Goal: Information Seeking & Learning: Understand process/instructions

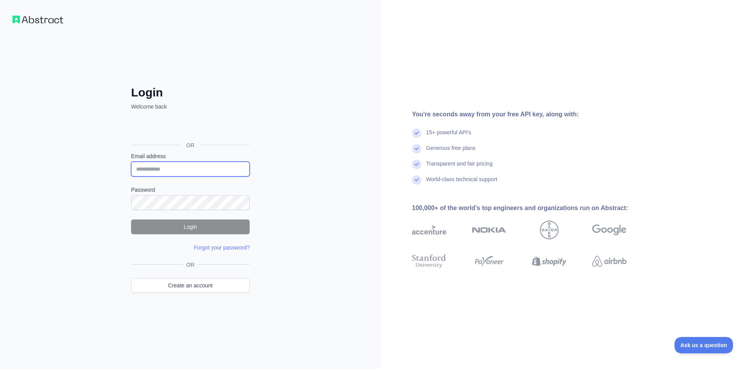
click at [202, 164] on input "Email address" at bounding box center [190, 169] width 119 height 15
paste input "**********"
type input "**********"
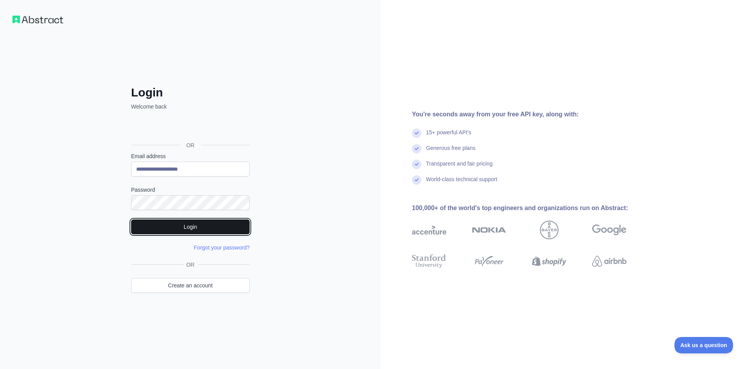
click at [206, 223] on button "Login" at bounding box center [190, 226] width 119 height 15
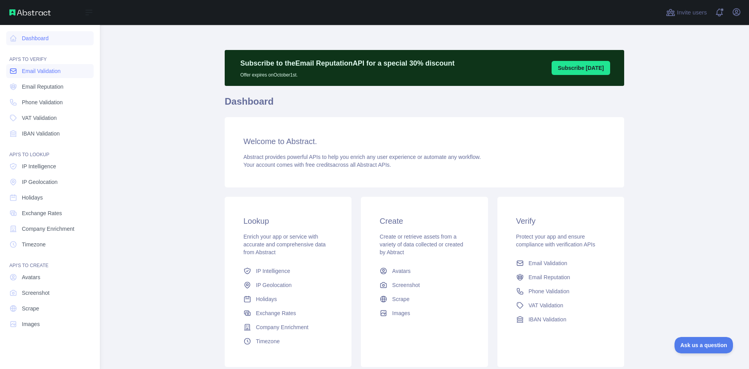
click at [42, 74] on span "Email Validation" at bounding box center [41, 71] width 39 height 8
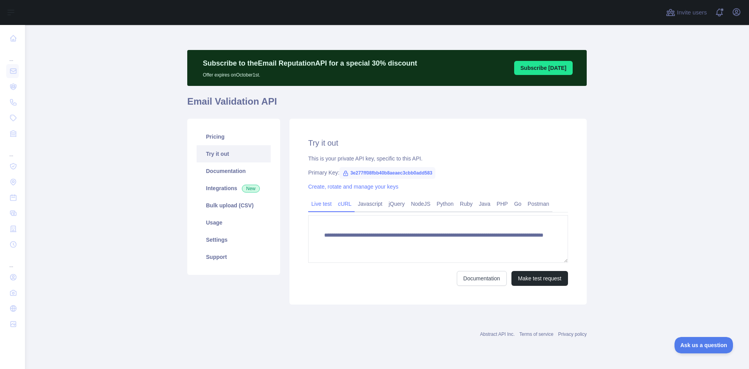
click at [344, 201] on link "cURL" at bounding box center [345, 203] width 20 height 12
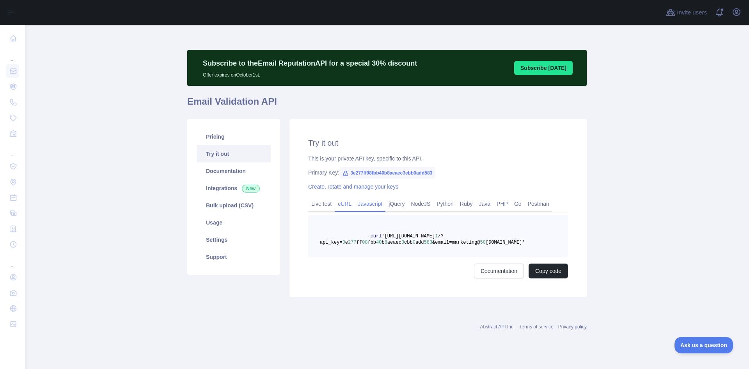
click at [364, 202] on link "Javascript" at bounding box center [370, 203] width 31 height 12
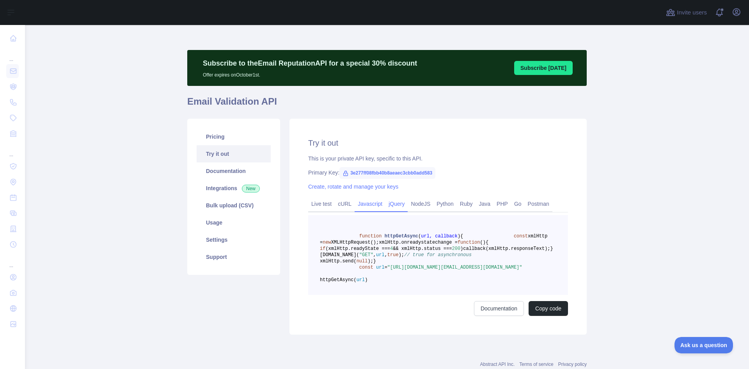
click at [388, 202] on link "jQuery" at bounding box center [397, 203] width 22 height 12
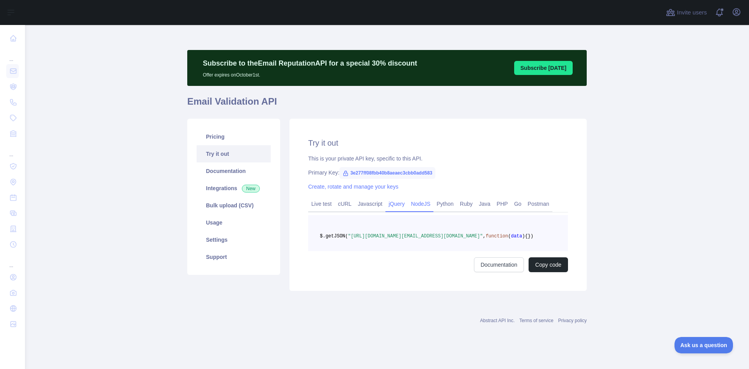
click at [427, 202] on link "NodeJS" at bounding box center [421, 203] width 26 height 12
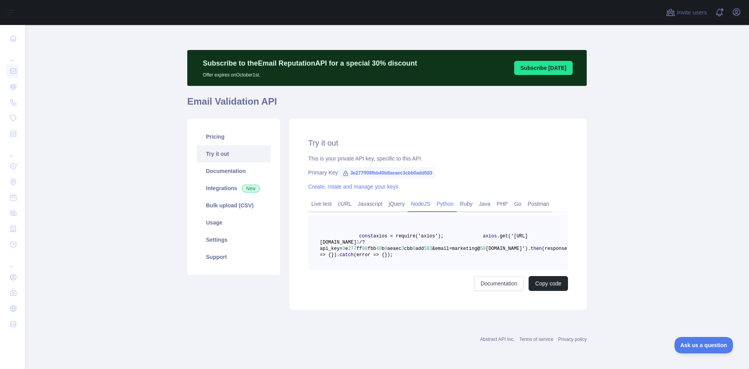
click at [442, 204] on link "Python" at bounding box center [445, 203] width 23 height 12
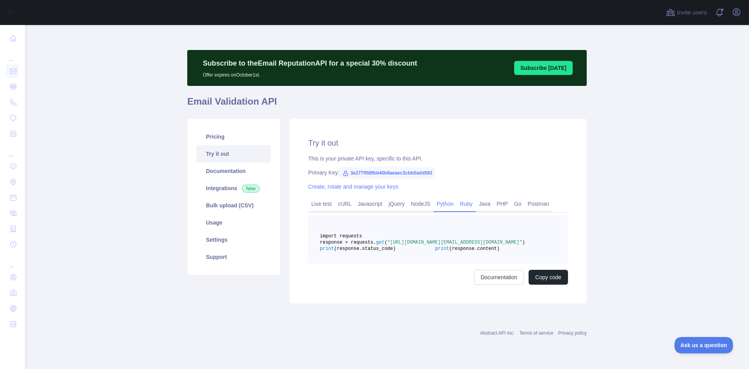
click at [464, 205] on link "Ruby" at bounding box center [466, 203] width 19 height 12
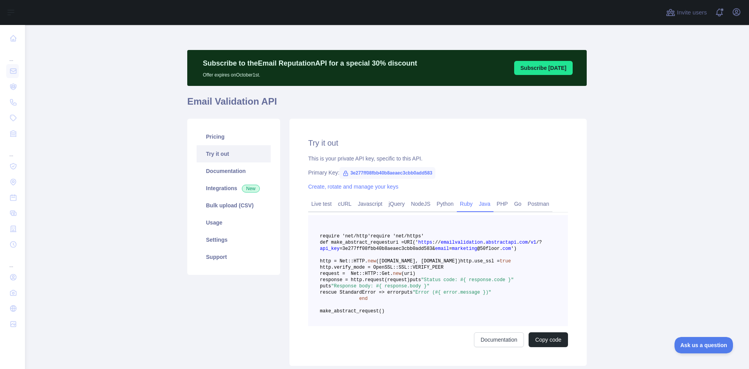
click at [477, 204] on link "Java" at bounding box center [485, 203] width 18 height 12
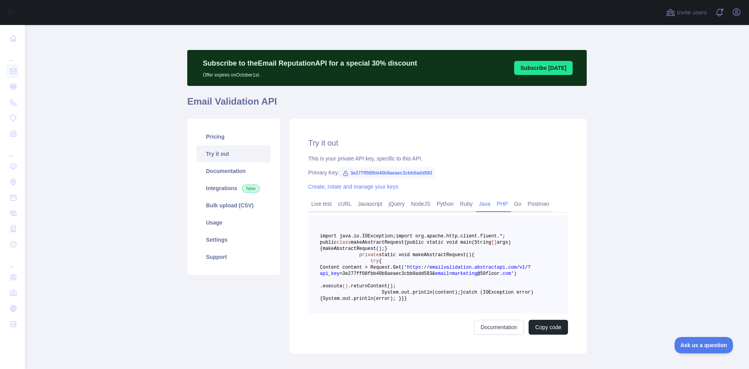
click at [499, 206] on link "PHP" at bounding box center [503, 203] width 18 height 12
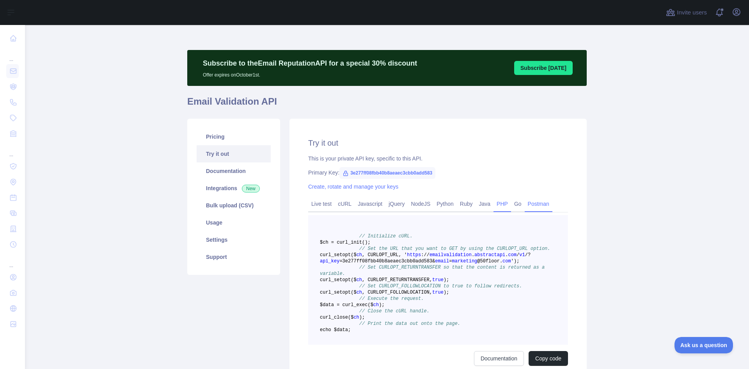
click at [527, 205] on link "Postman" at bounding box center [539, 203] width 28 height 12
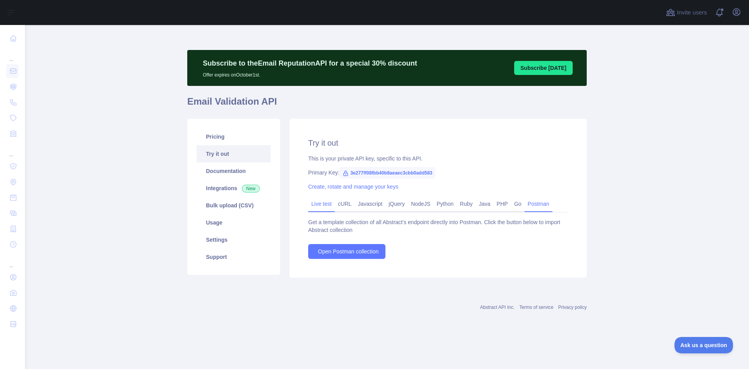
click at [312, 205] on link "Live test" at bounding box center [321, 203] width 27 height 12
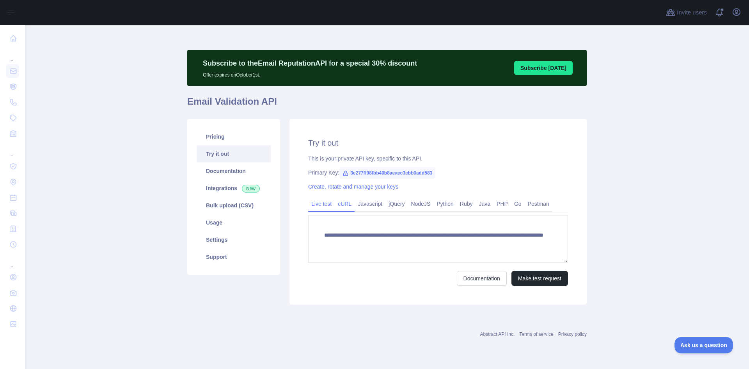
click at [336, 204] on link "cURL" at bounding box center [345, 203] width 20 height 12
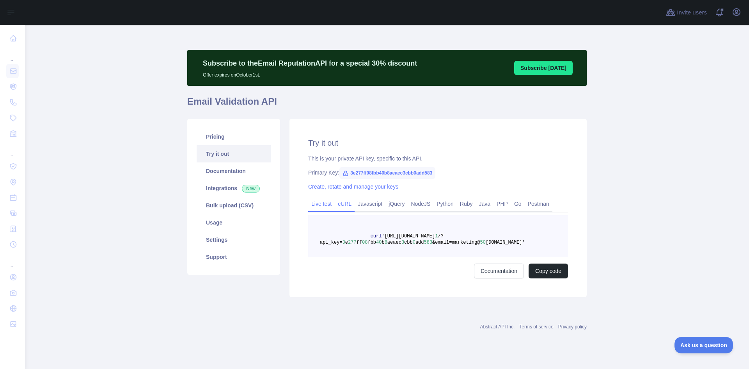
click at [312, 200] on link "Live test" at bounding box center [321, 203] width 27 height 12
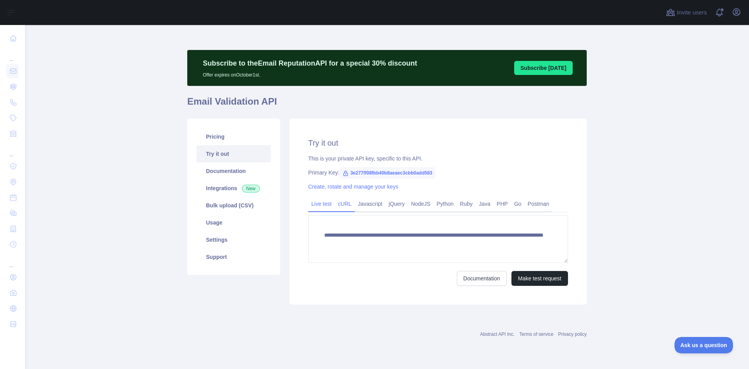
click at [350, 204] on link "cURL" at bounding box center [345, 203] width 20 height 12
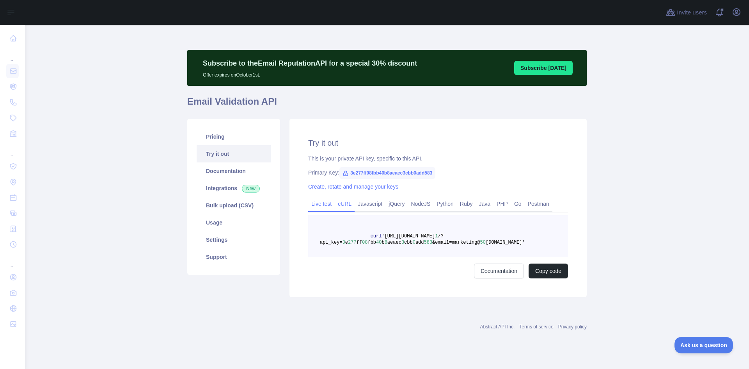
click at [327, 202] on link "Live test" at bounding box center [321, 203] width 27 height 12
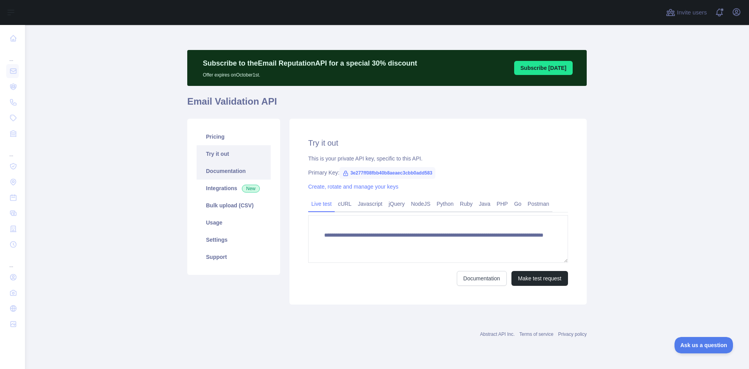
click at [251, 170] on link "Documentation" at bounding box center [234, 170] width 74 height 17
